Goal: Find specific page/section: Find specific page/section

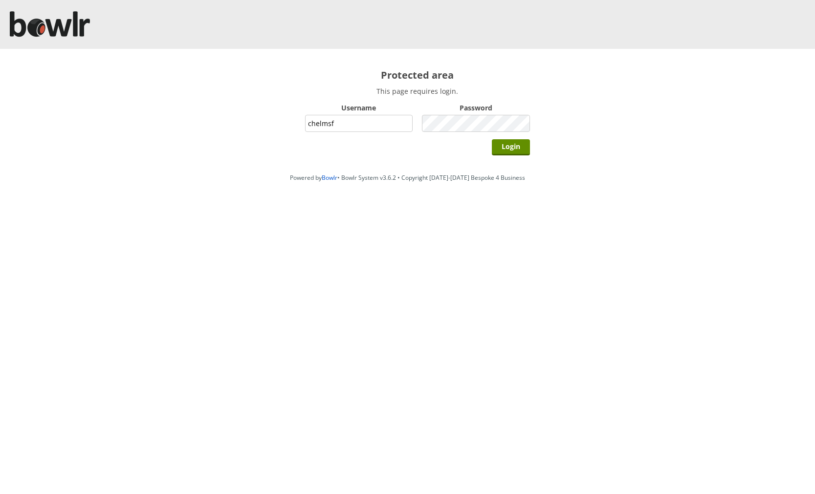
type input "chelmsford"
click at [492, 139] on input "Login" at bounding box center [511, 147] width 38 height 16
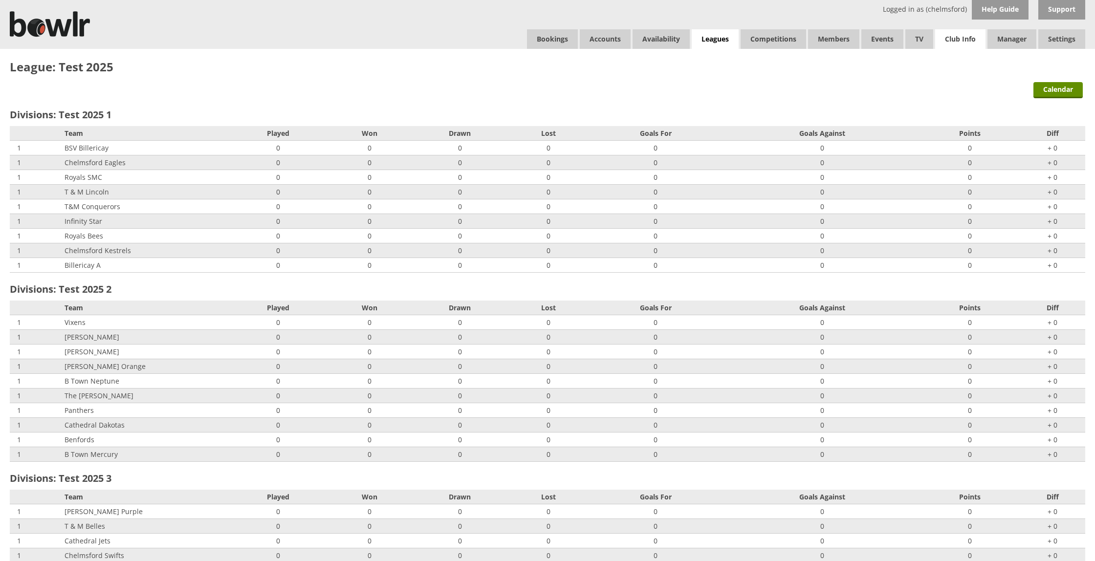
click at [814, 45] on link "Club Info" at bounding box center [960, 39] width 50 height 20
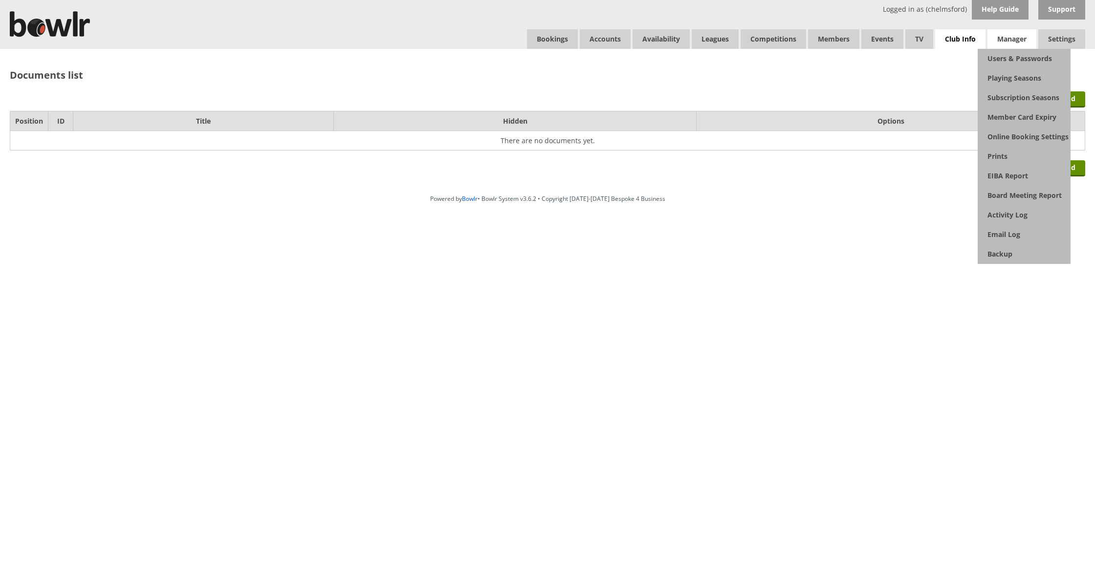
click at [987, 43] on span "Manager" at bounding box center [1011, 39] width 49 height 20
click at [1006, 41] on span "Manager" at bounding box center [1011, 39] width 49 height 20
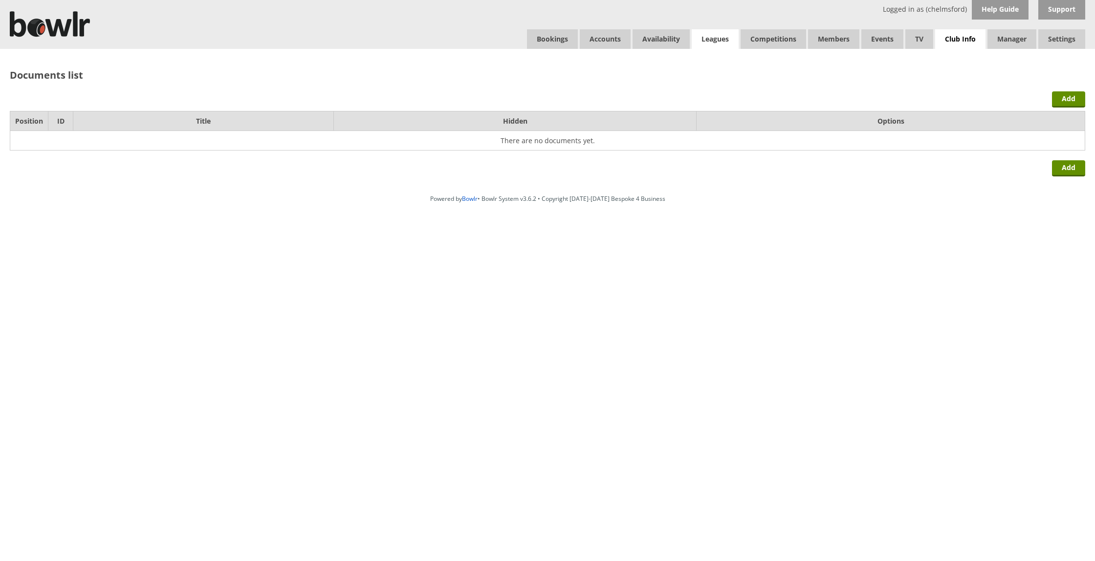
click at [702, 40] on link "Leagues" at bounding box center [715, 39] width 47 height 20
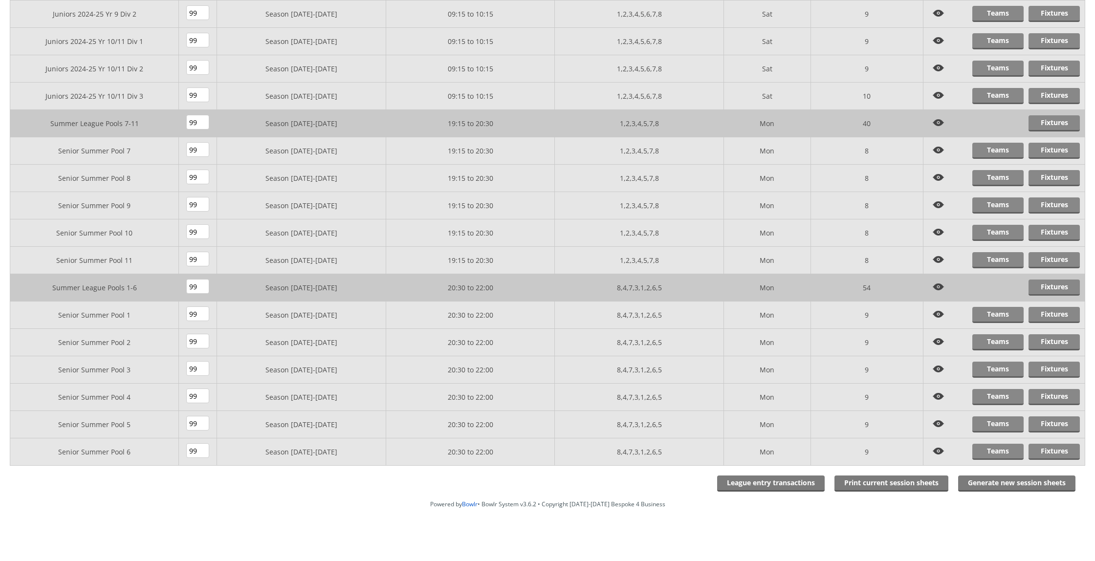
scroll to position [653, 0]
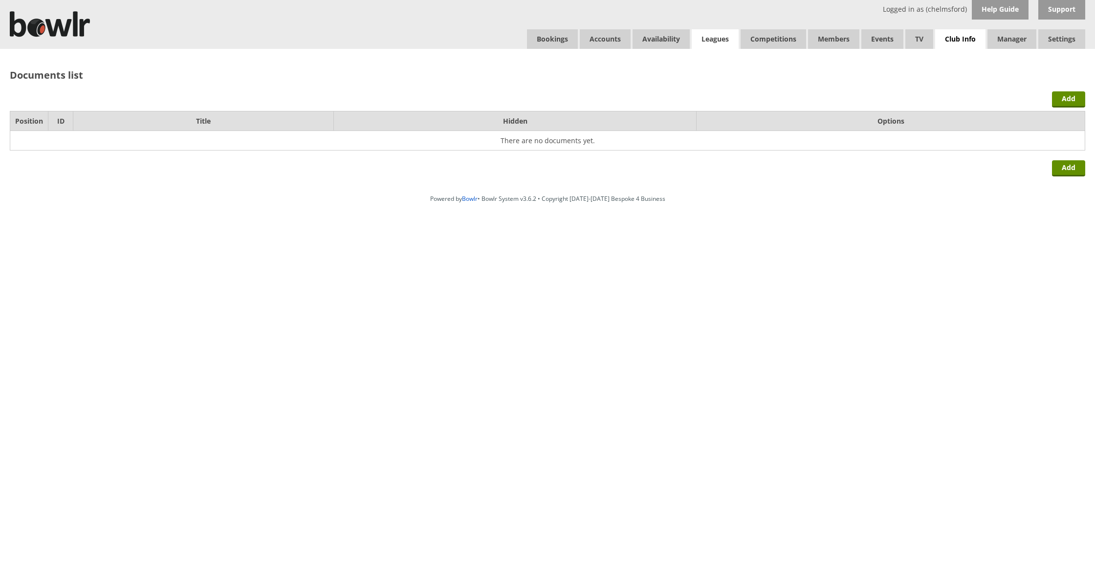
click at [712, 43] on link "Leagues" at bounding box center [715, 39] width 47 height 20
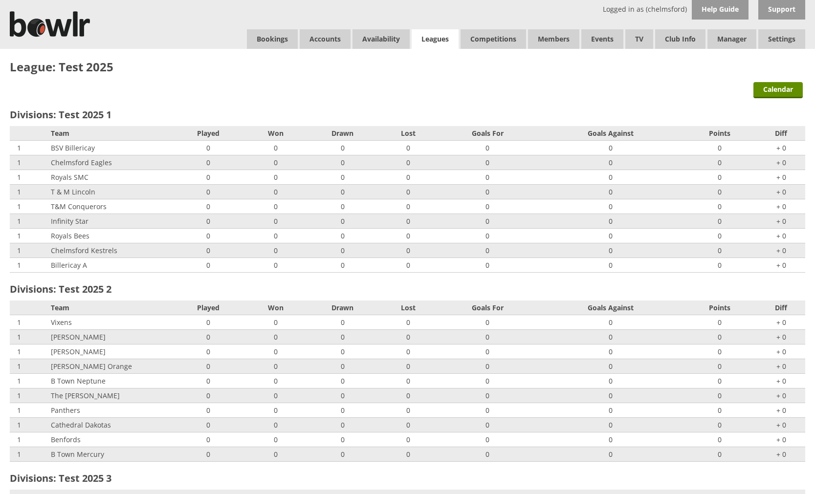
click at [436, 37] on link "Leagues" at bounding box center [435, 39] width 47 height 20
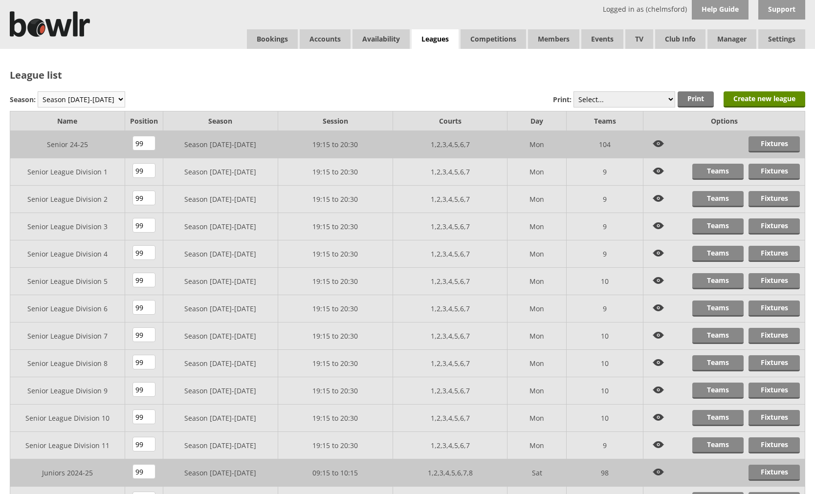
click at [107, 103] on select "Season 2025-2026 Season 2024-2025 Season 2023-2024 Season 2022-2023 Summer 2022…" at bounding box center [81, 99] width 87 height 16
select select "8"
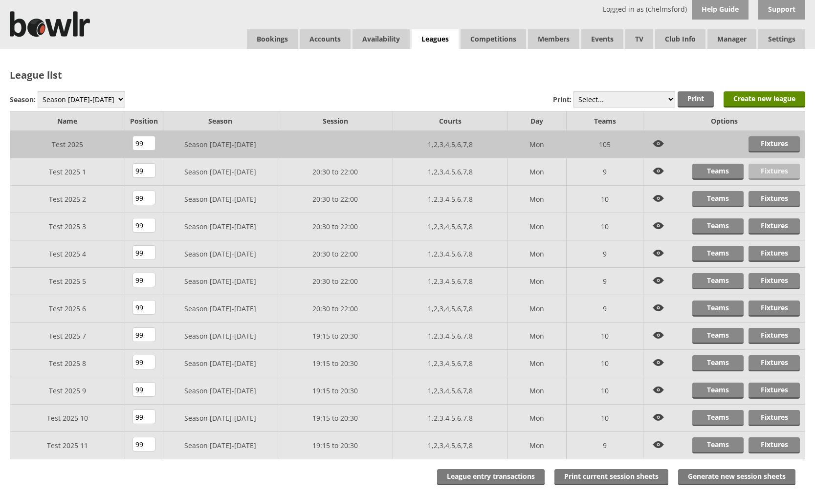
click at [782, 177] on link "Fixtures" at bounding box center [773, 172] width 51 height 16
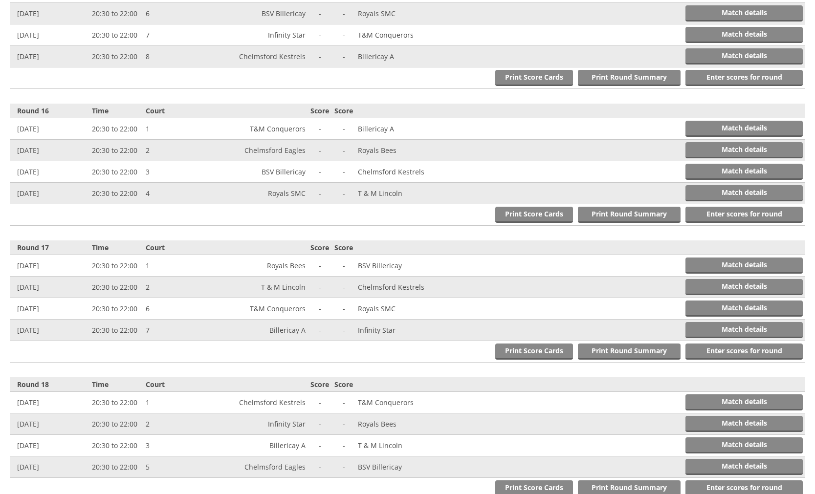
scroll to position [2608, 0]
